Goal: Information Seeking & Learning: Check status

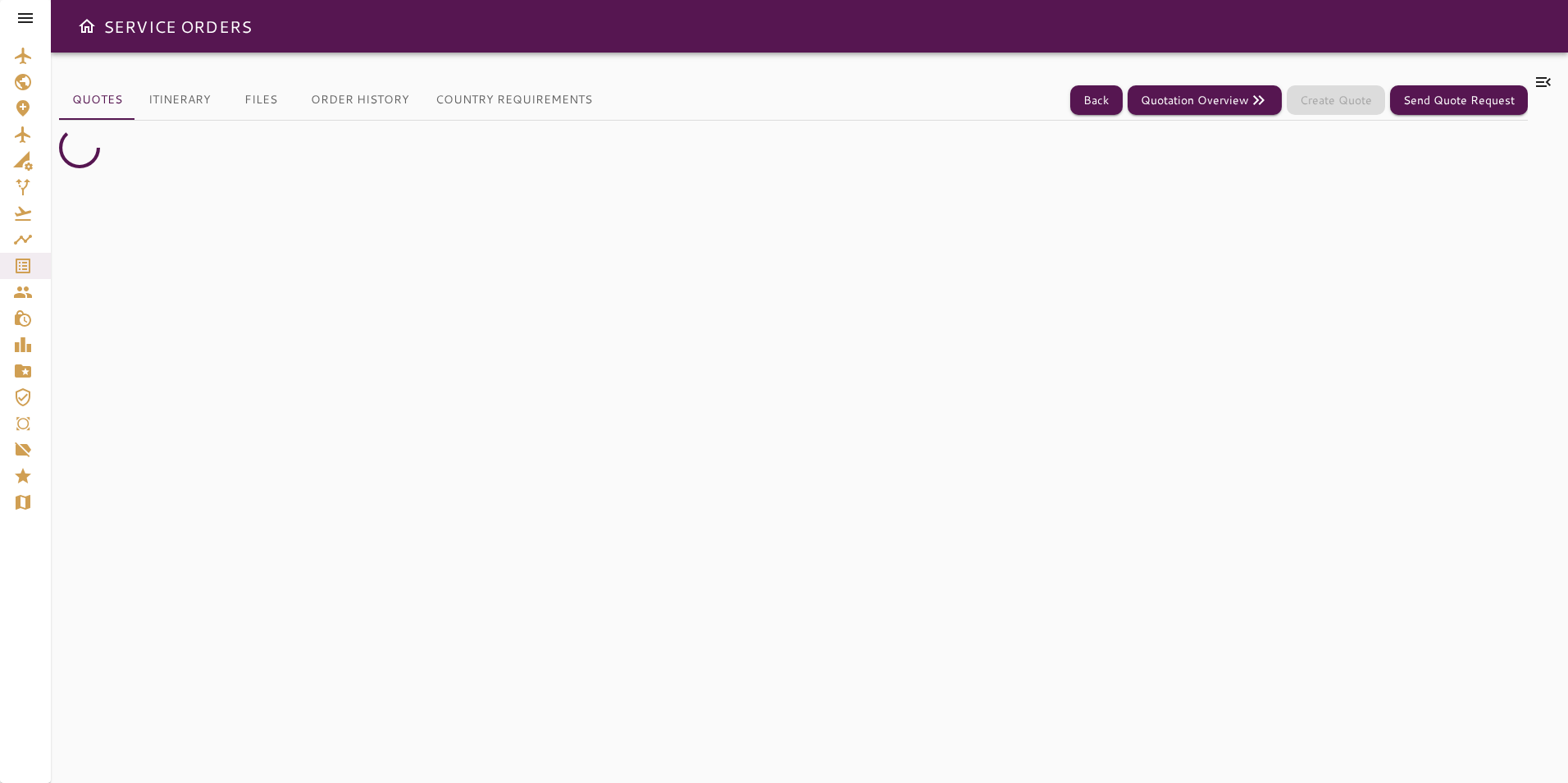
click at [33, 20] on icon at bounding box center [25, 18] width 20 height 20
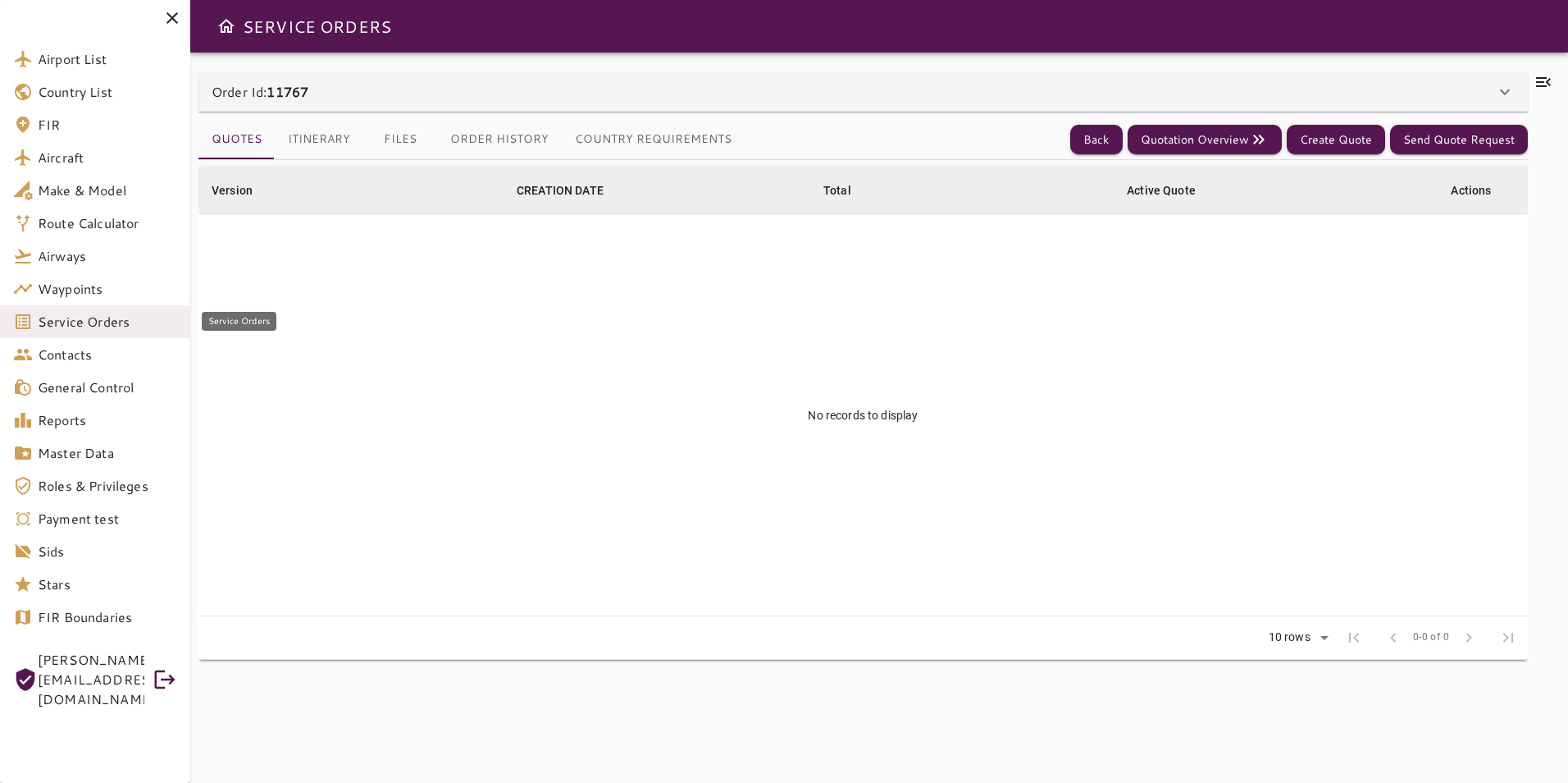
click at [117, 324] on span "Service Orders" at bounding box center [107, 322] width 140 height 20
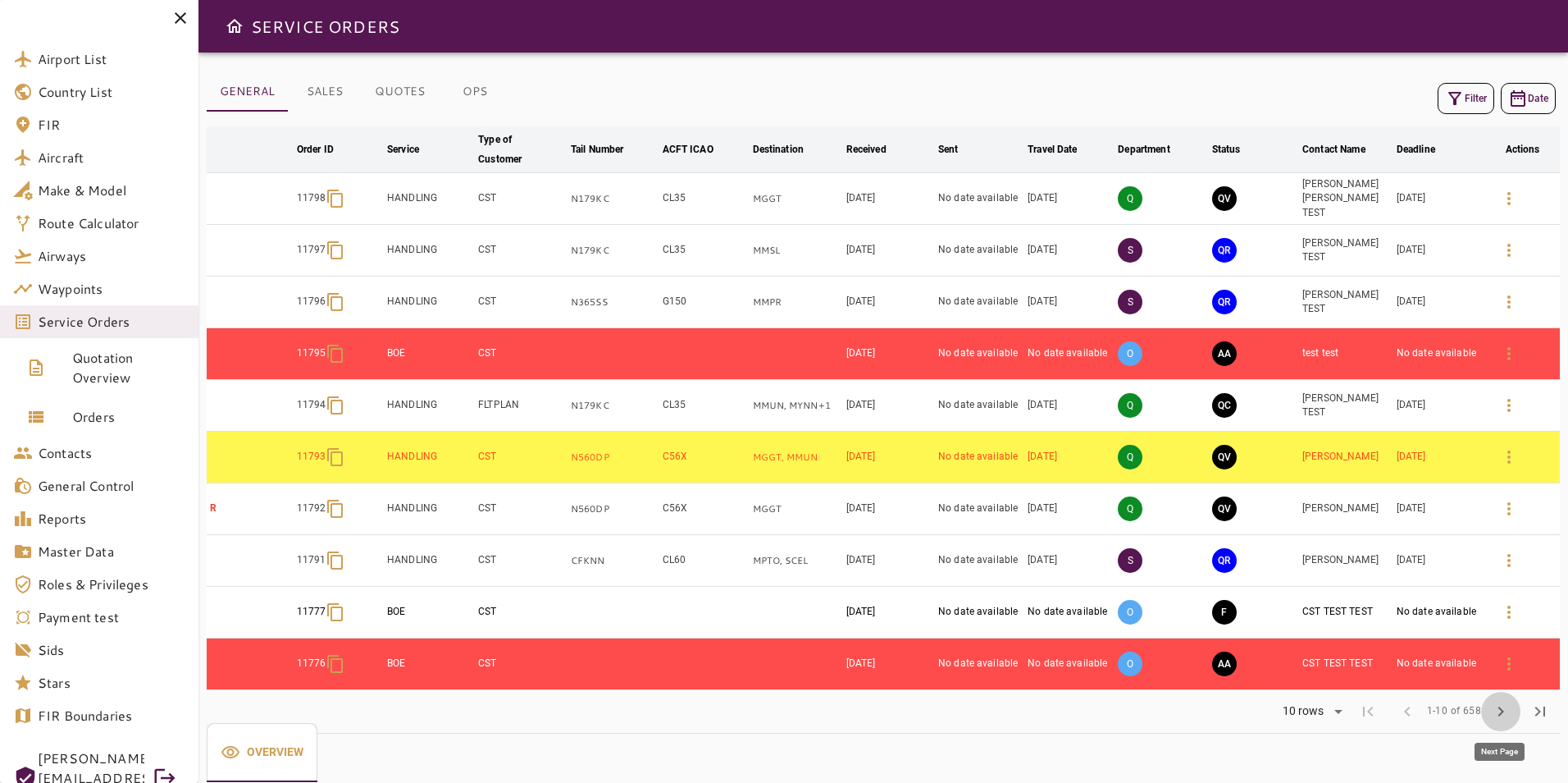
click at [1502, 705] on span "chevron_right" at bounding box center [1501, 711] width 20 height 20
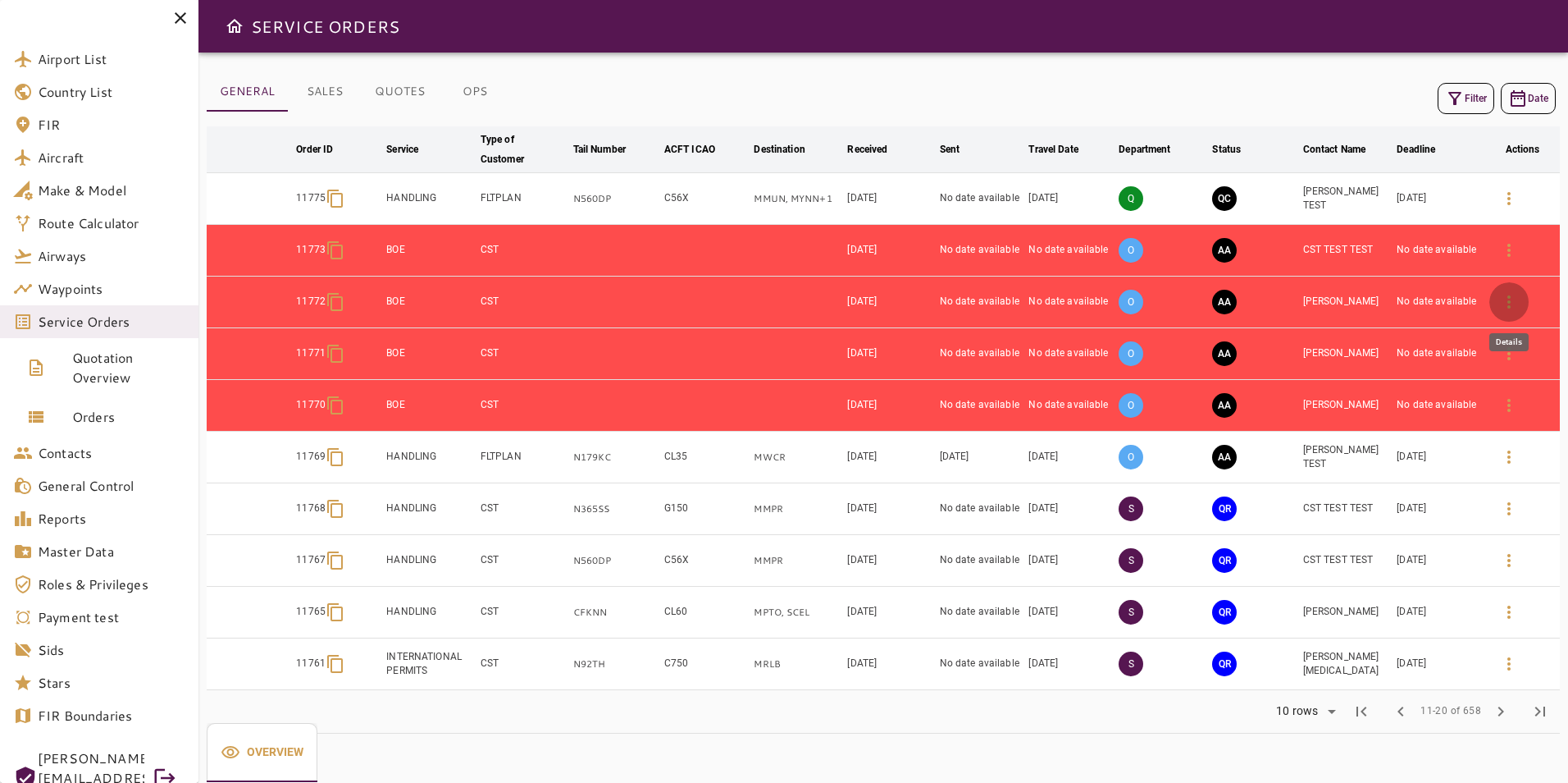
click at [1508, 310] on icon "button" at bounding box center [1509, 301] width 20 height 20
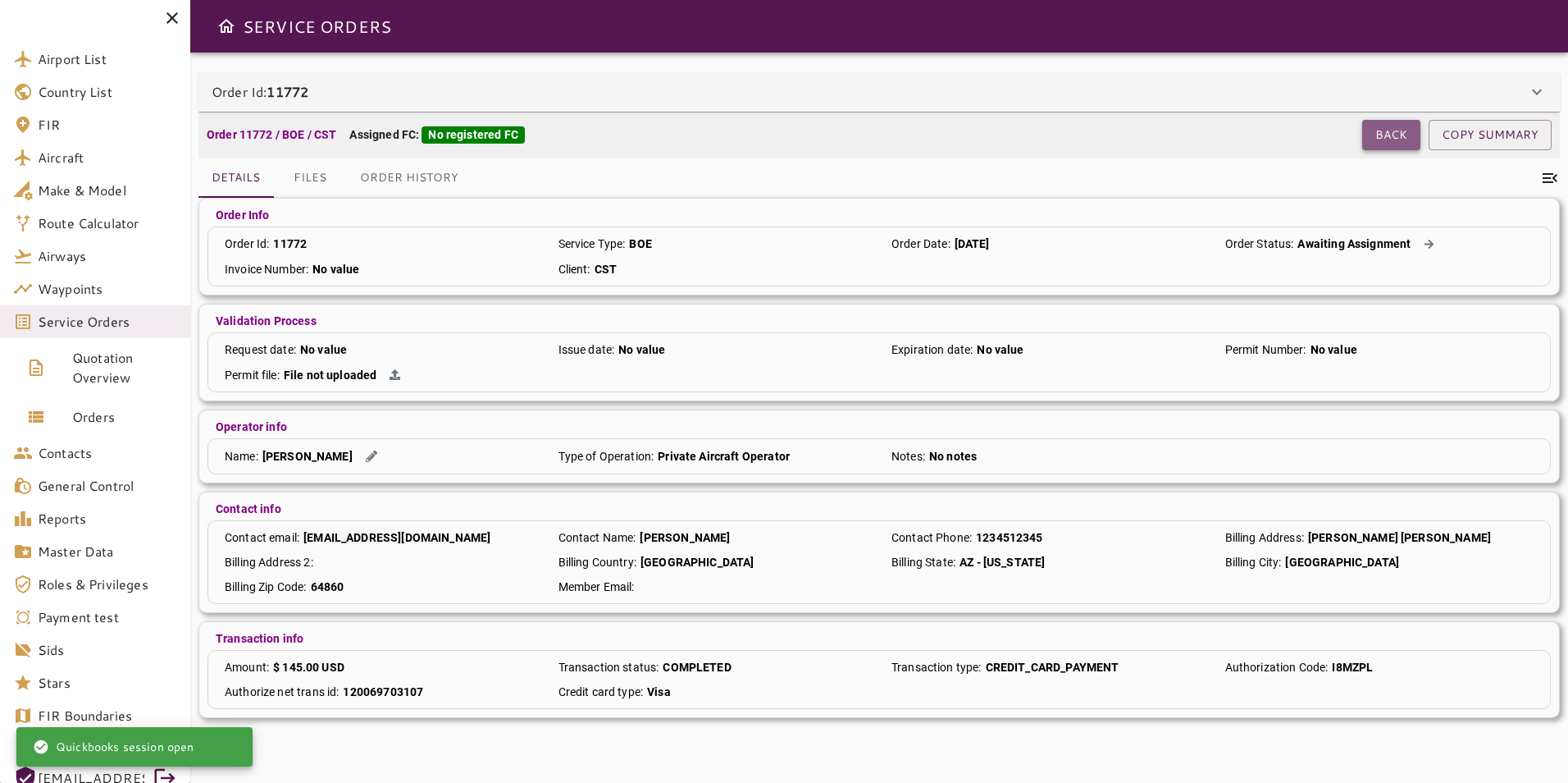
click at [1368, 138] on button "Back" at bounding box center [1392, 135] width 58 height 31
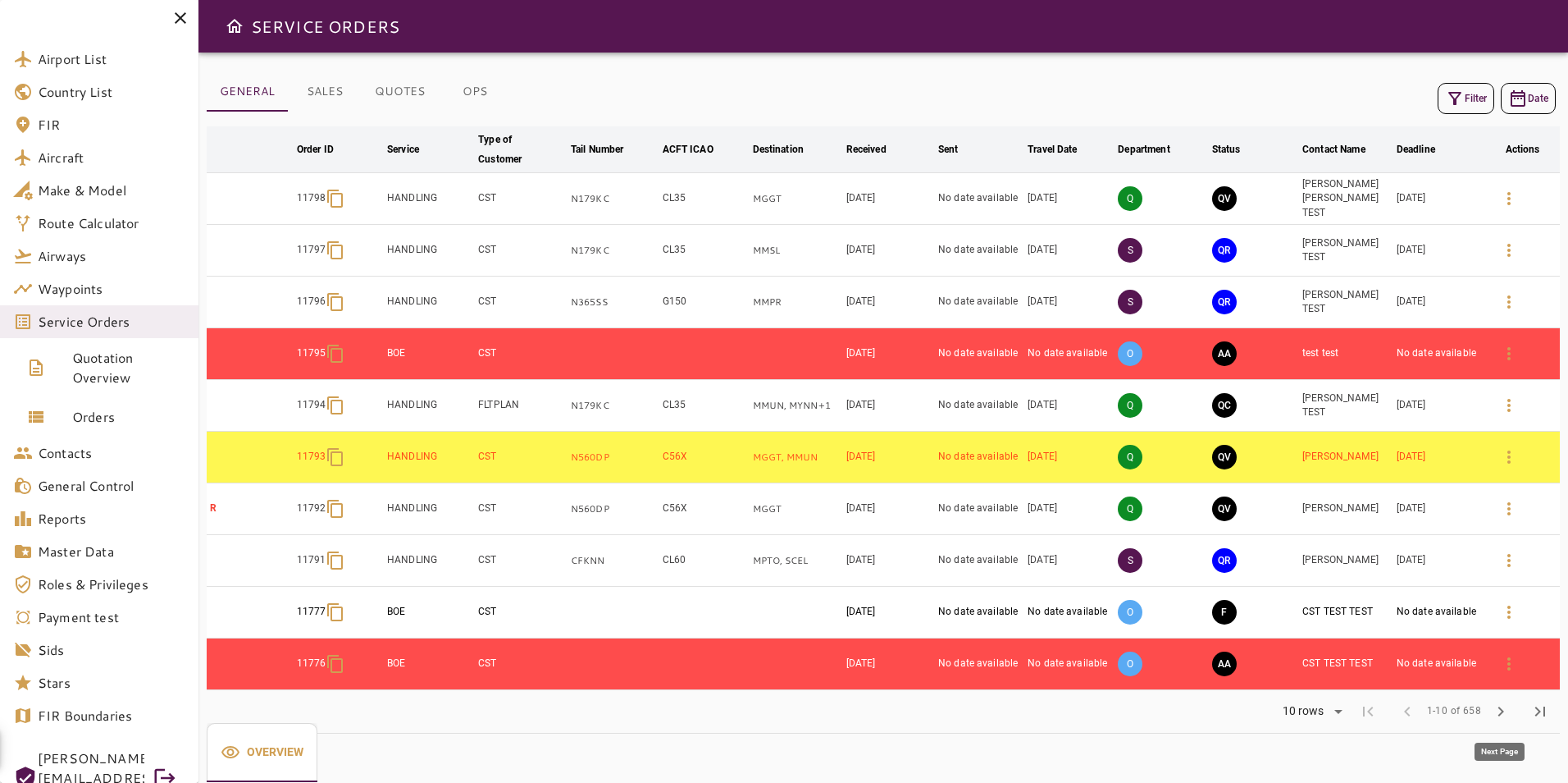
click at [1503, 703] on span "chevron_right" at bounding box center [1501, 711] width 20 height 20
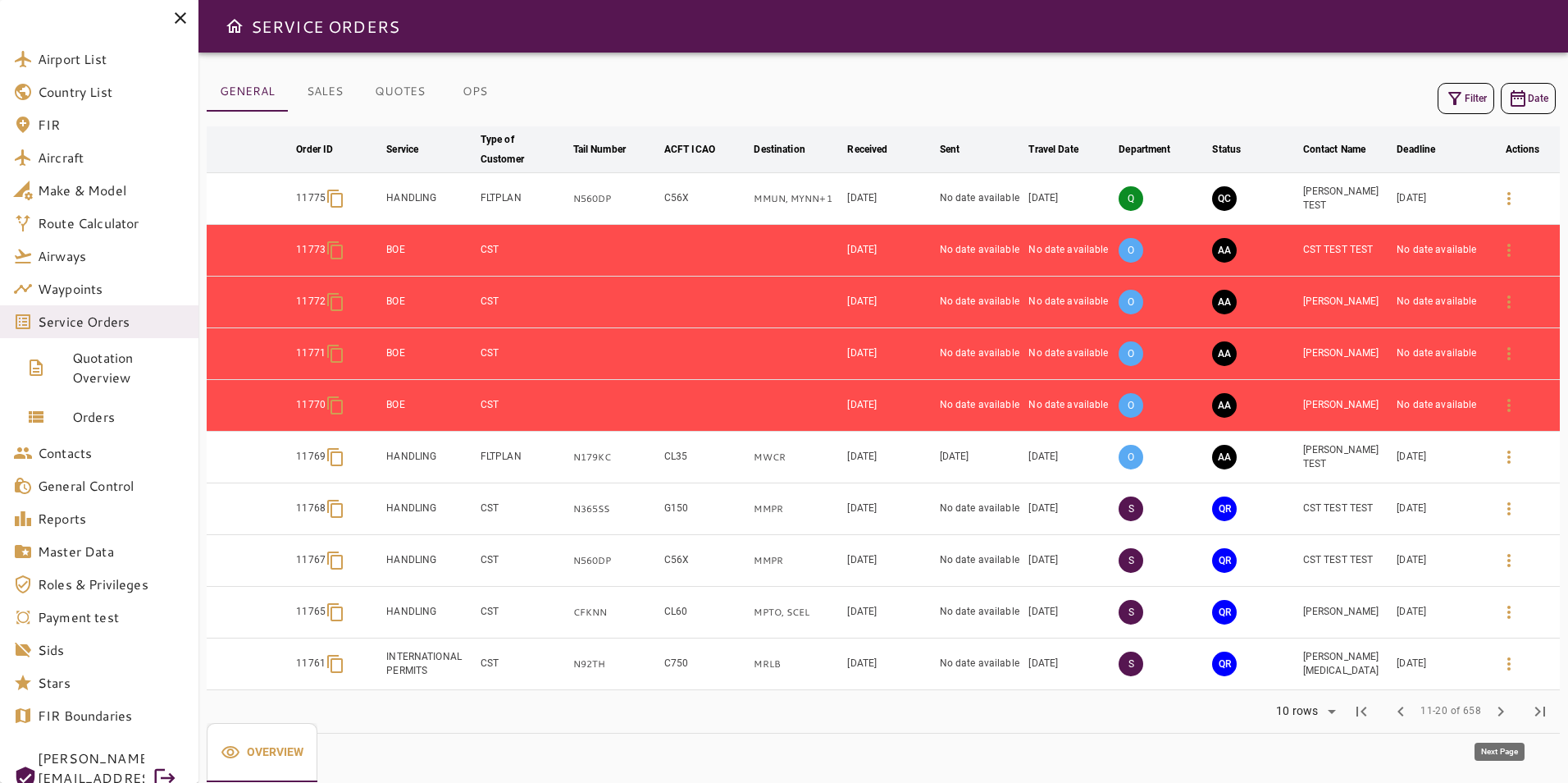
click at [1503, 703] on span "chevron_right" at bounding box center [1501, 711] width 20 height 20
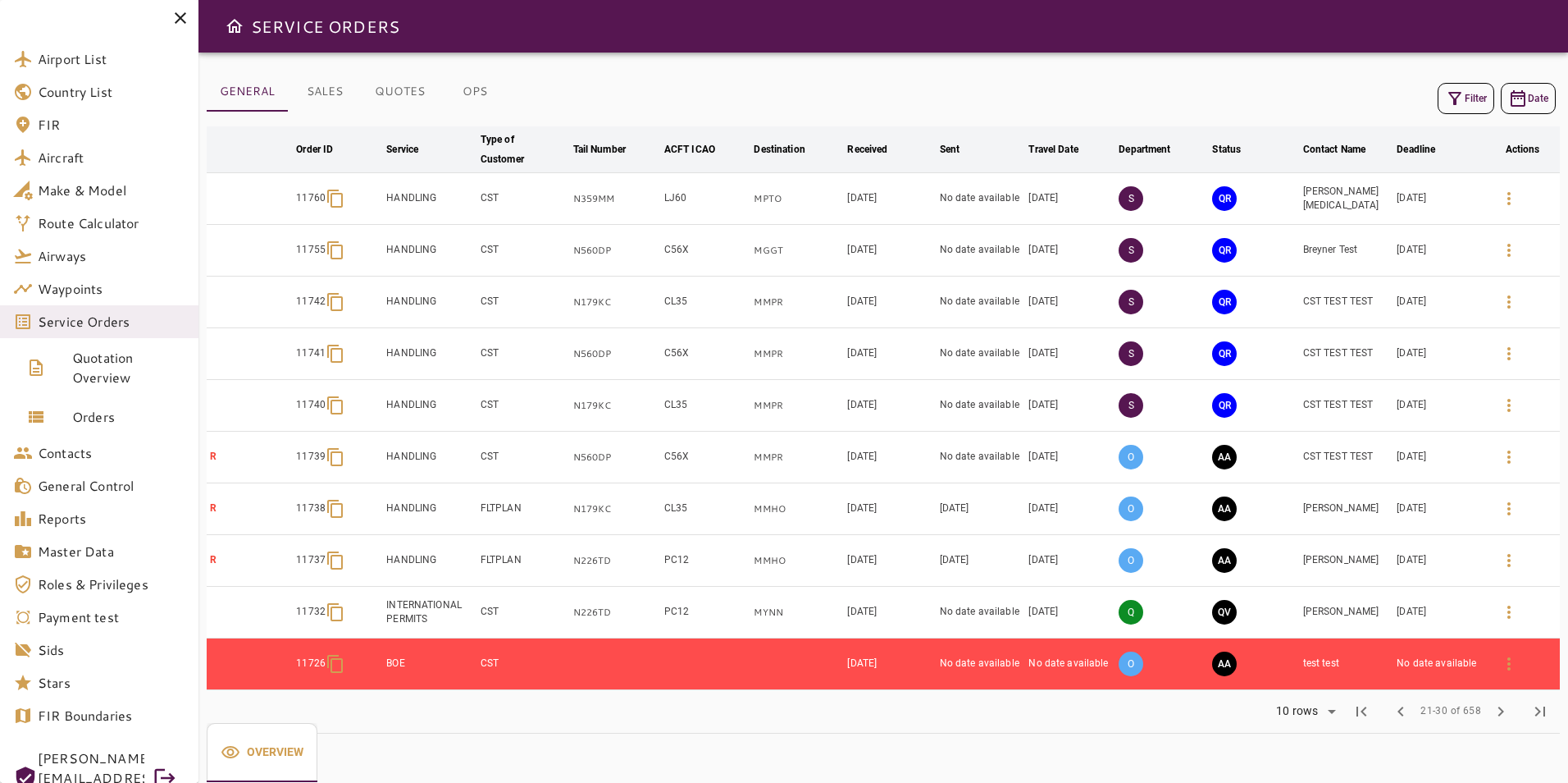
click at [1497, 461] on button "button" at bounding box center [1509, 457] width 39 height 39
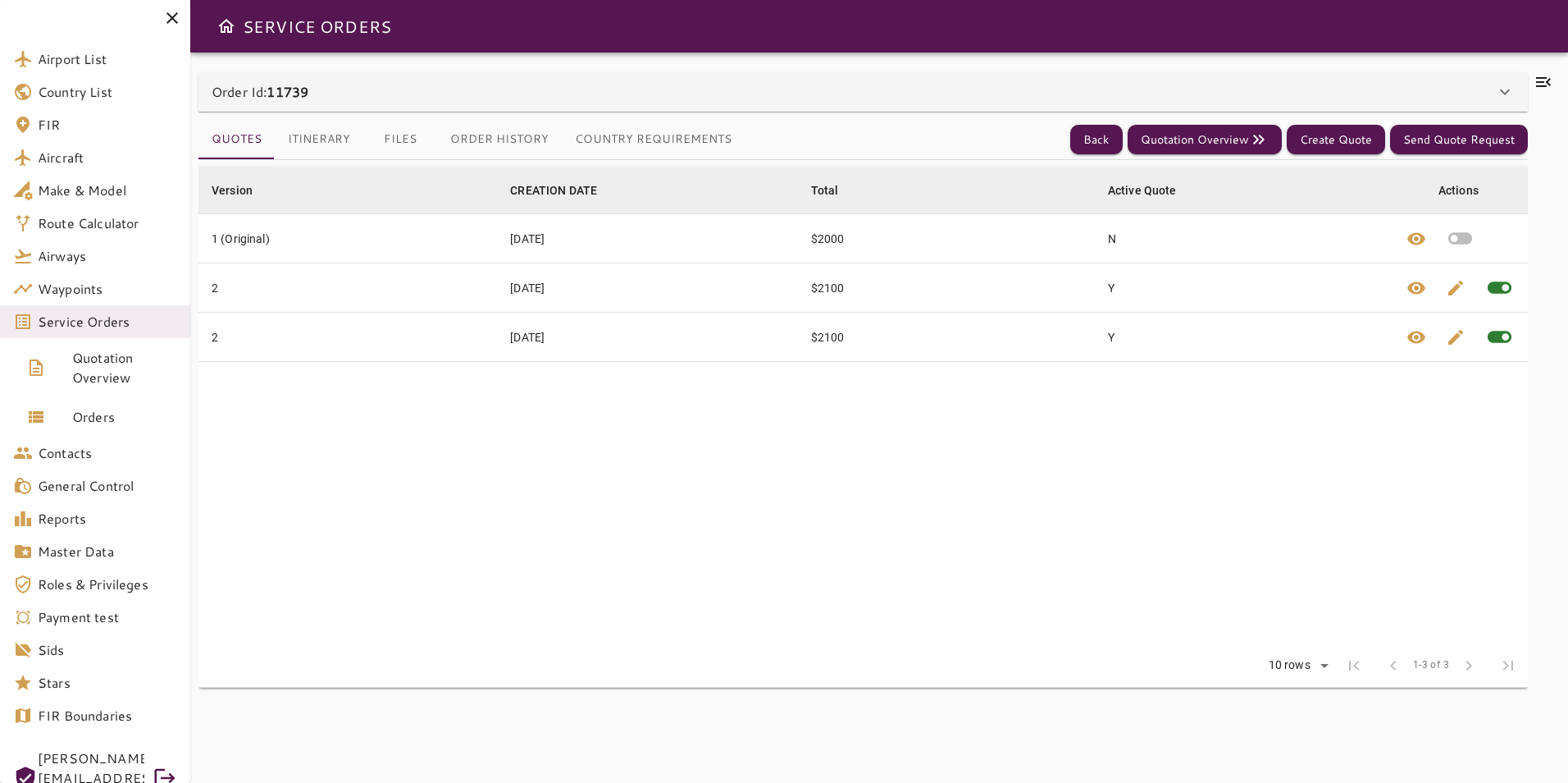
click at [657, 146] on button "Country Requirements" at bounding box center [653, 139] width 183 height 39
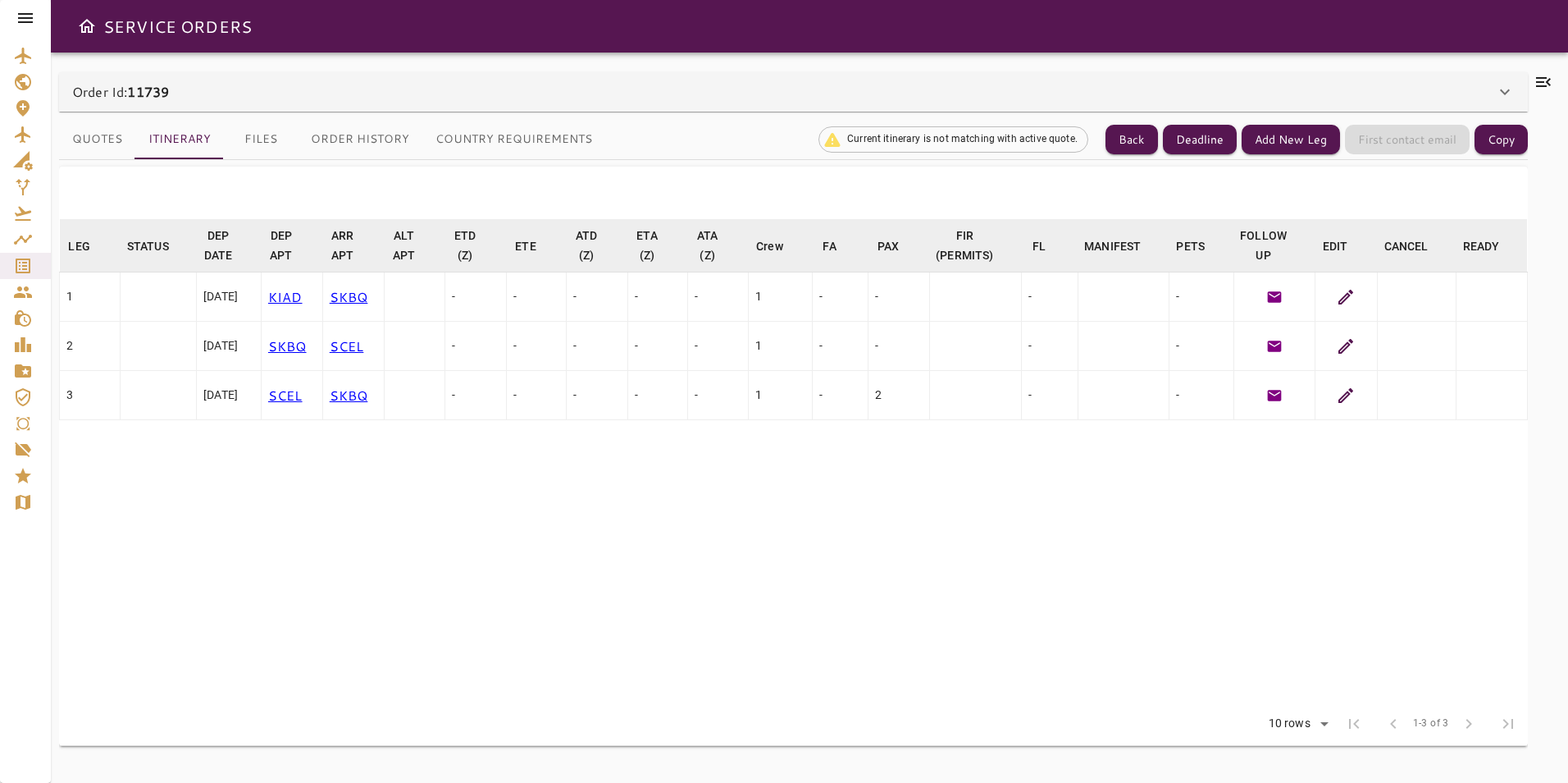
click at [1520, 86] on div "Order Id: 11739" at bounding box center [793, 92] width 1469 height 39
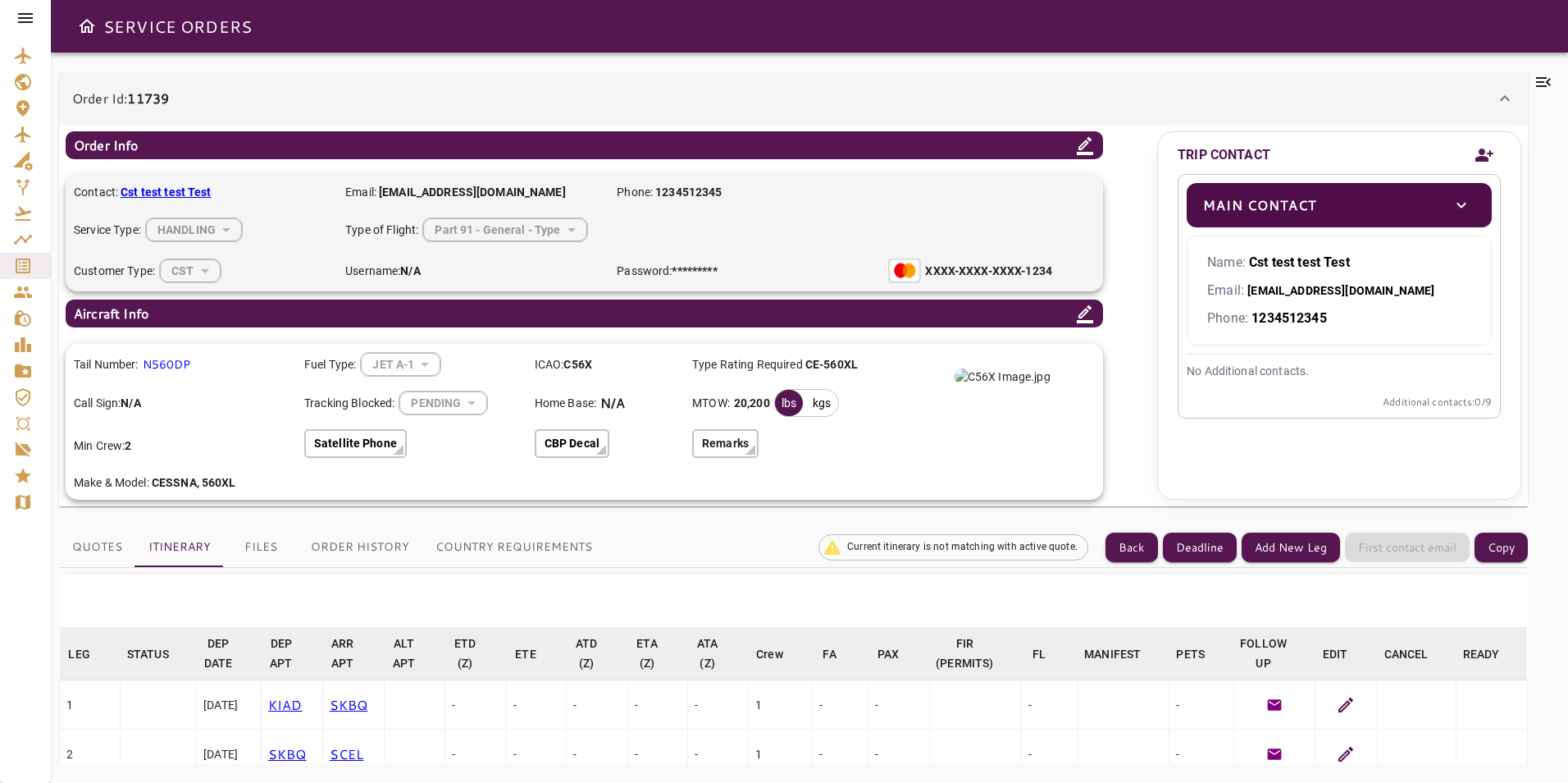
click at [17, 8] on div at bounding box center [26, 18] width 51 height 36
click at [18, 15] on icon at bounding box center [25, 18] width 20 height 20
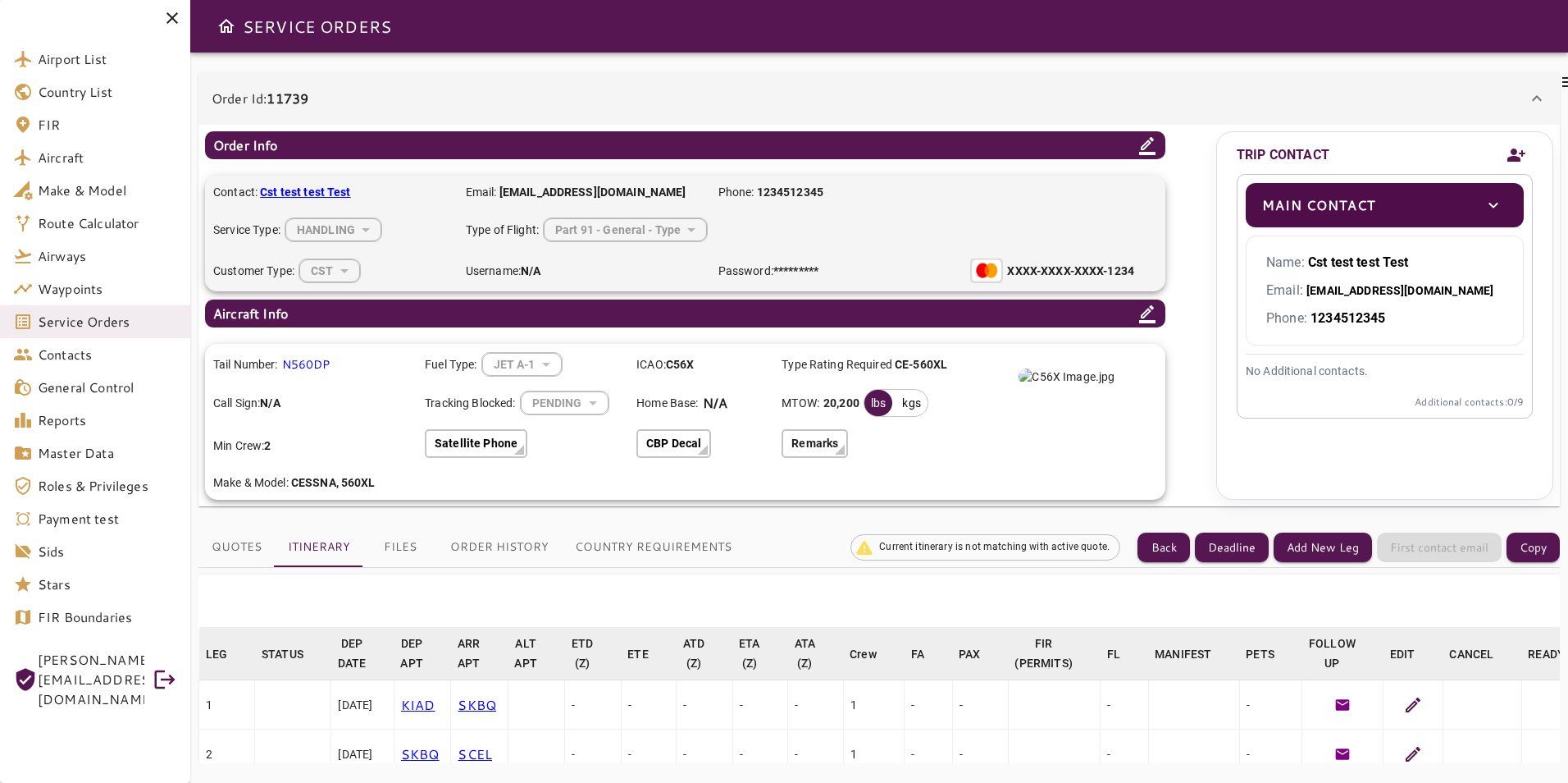
click at [684, 233] on div "Part 91 - General - Type" at bounding box center [625, 229] width 163 height 44
click at [1145, 144] on icon at bounding box center [1147, 146] width 16 height 18
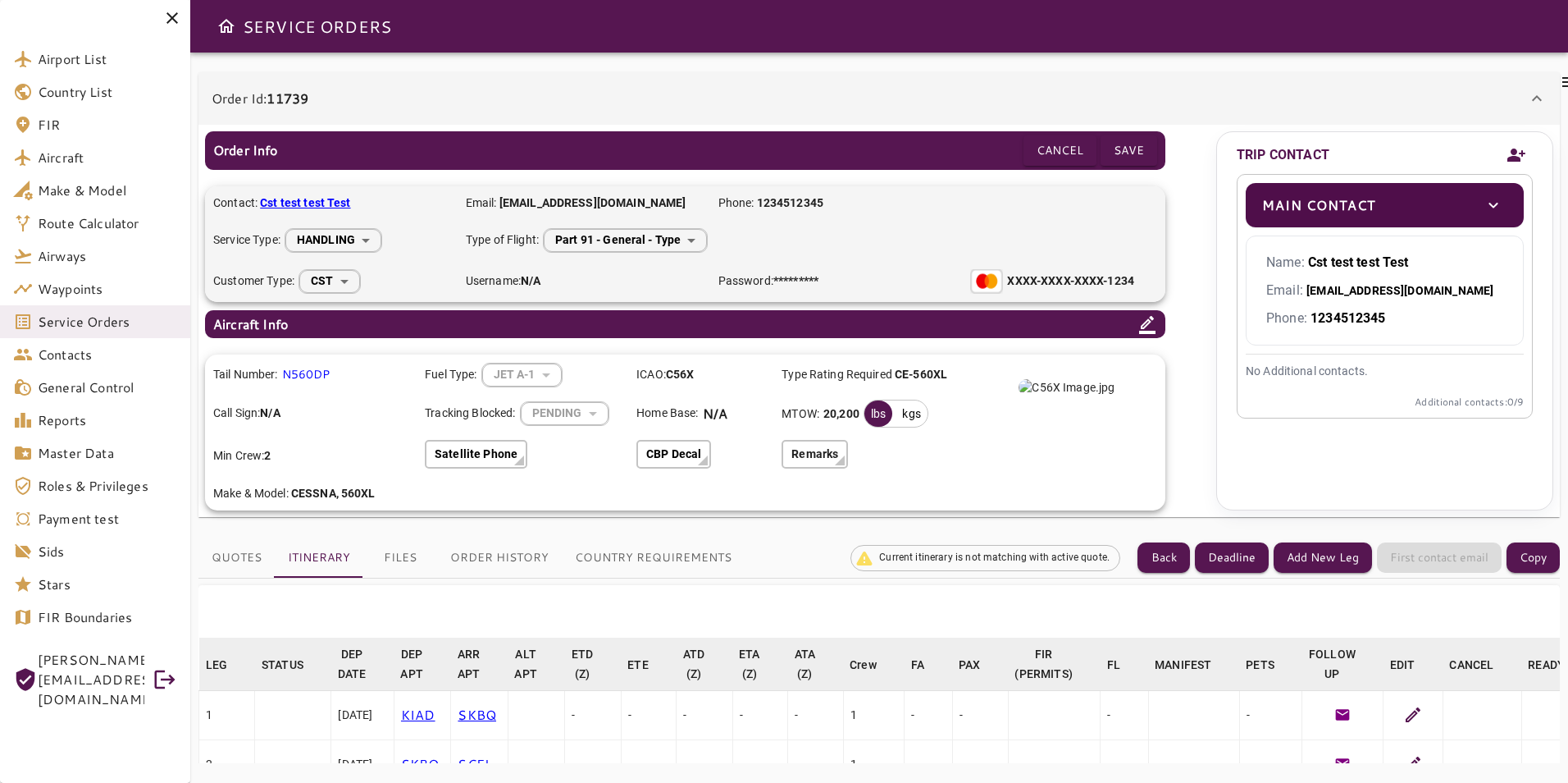
click at [686, 239] on body "**********" at bounding box center [784, 392] width 1568 height 783
